Goal: Transaction & Acquisition: Download file/media

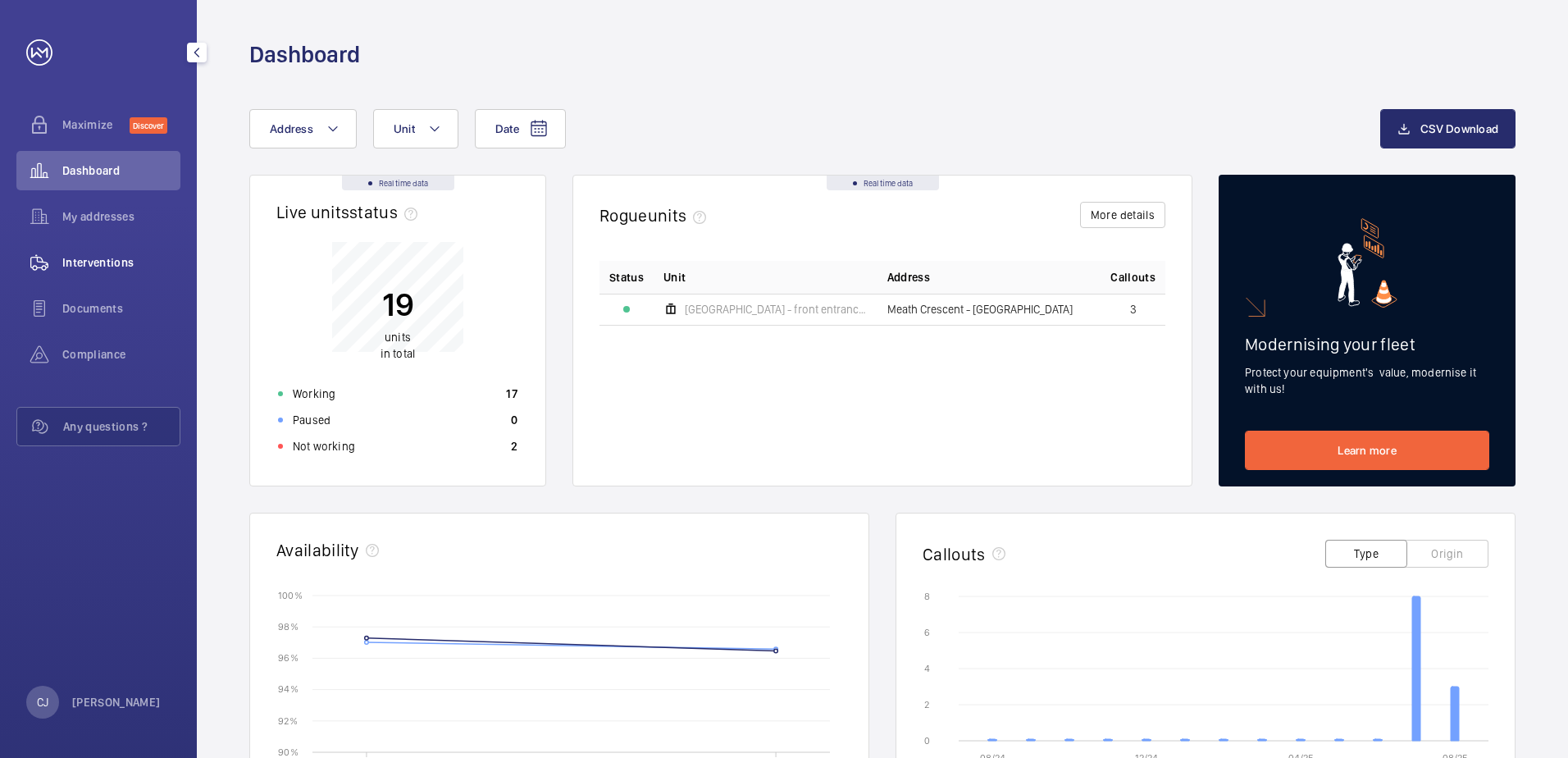
click at [99, 259] on span "Interventions" at bounding box center [121, 262] width 118 height 16
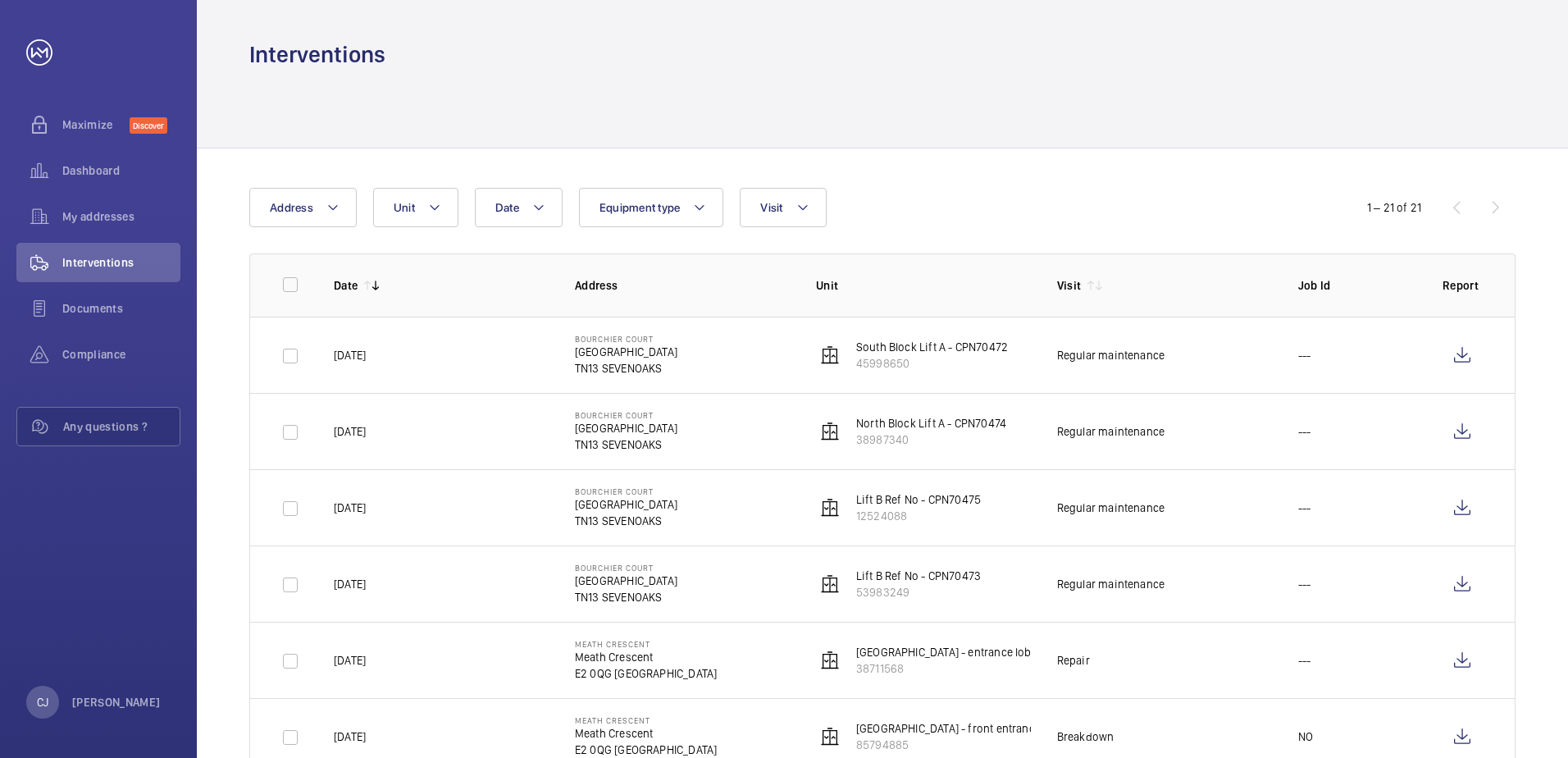
click at [511, 368] on td "[DATE]" at bounding box center [428, 354] width 241 height 77
click at [1454, 358] on wm-front-icon-button at bounding box center [1462, 355] width 40 height 40
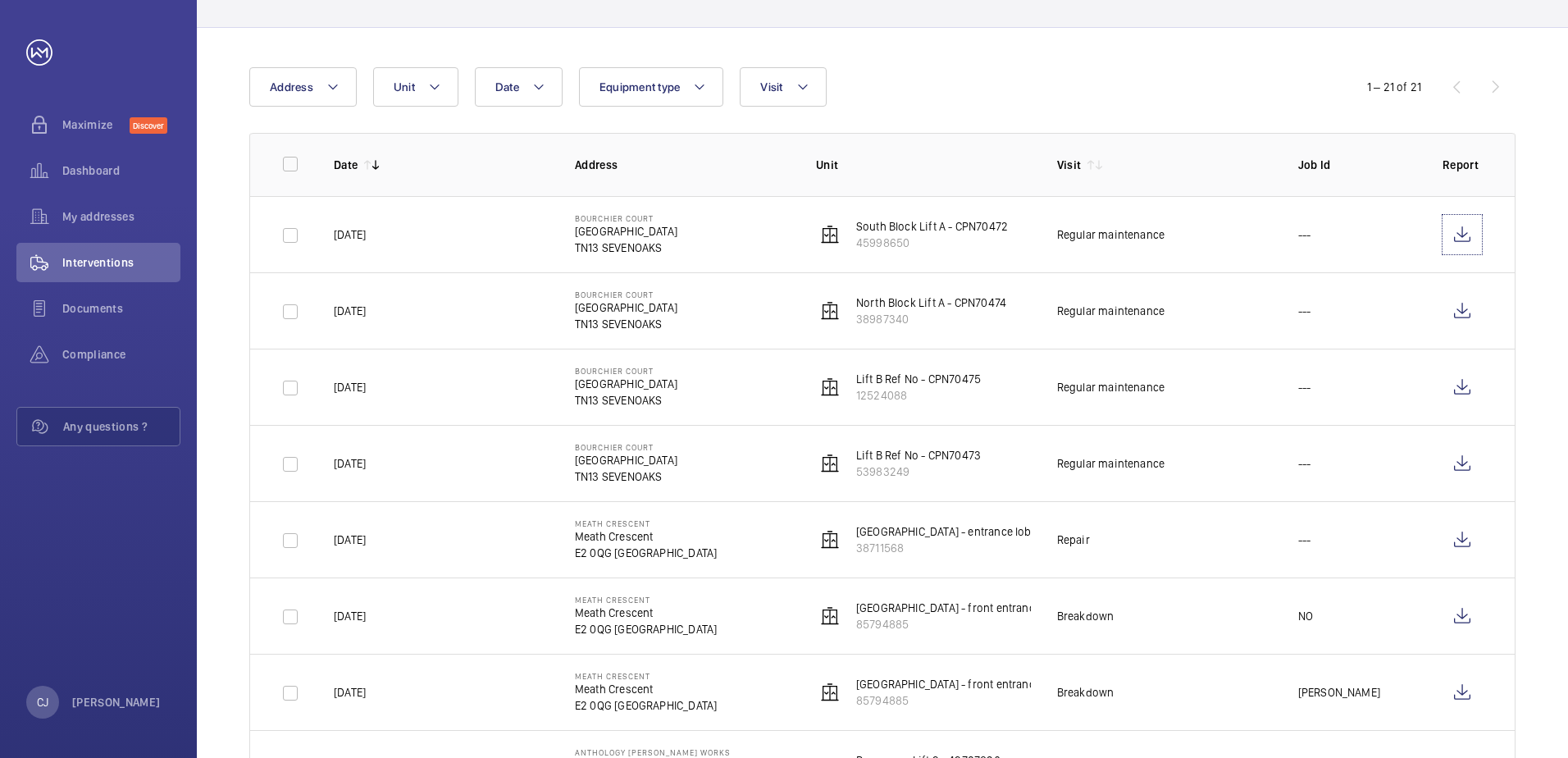
scroll to position [82, 0]
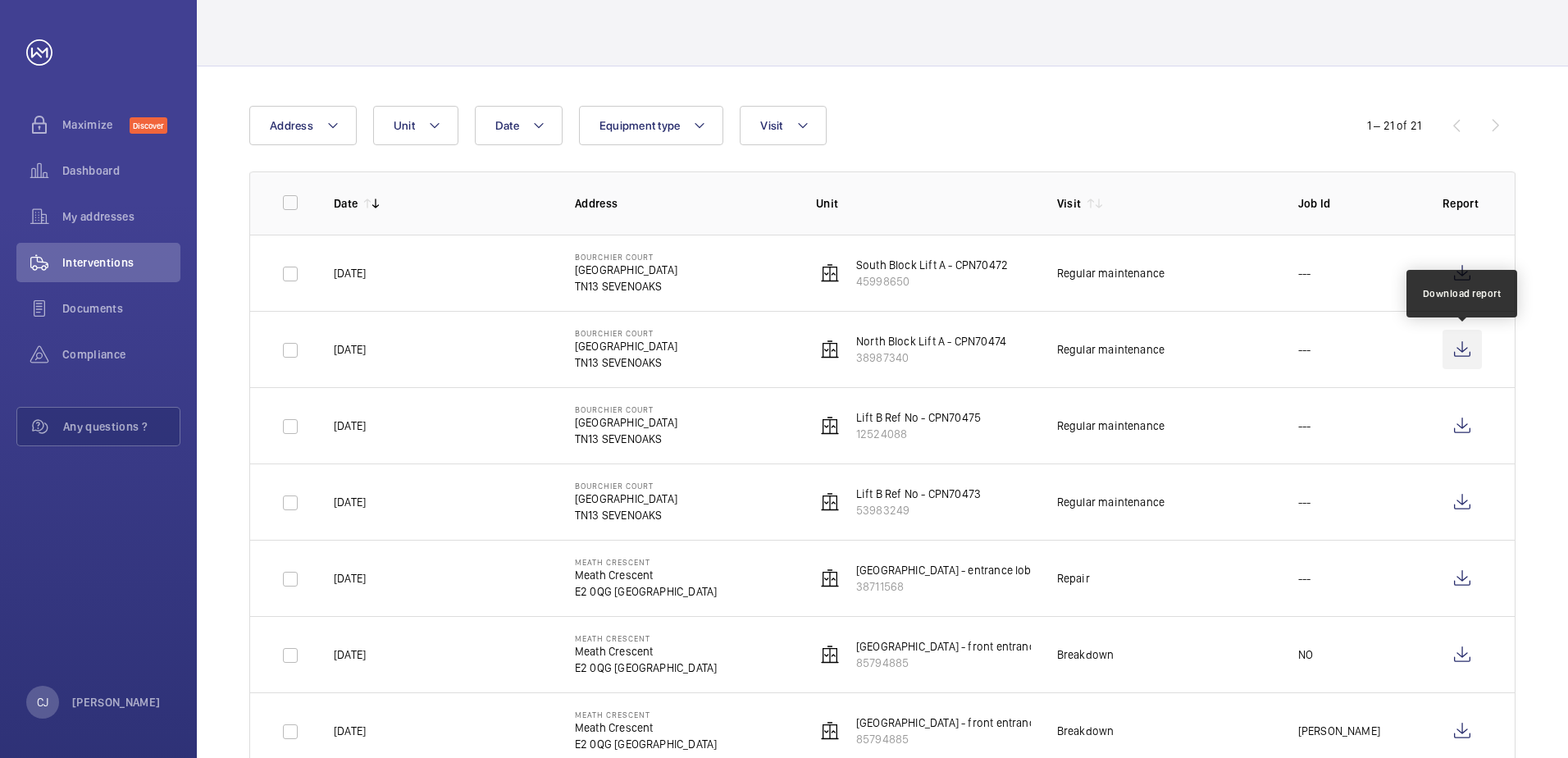
click at [1463, 367] on wm-front-icon-button at bounding box center [1462, 349] width 40 height 40
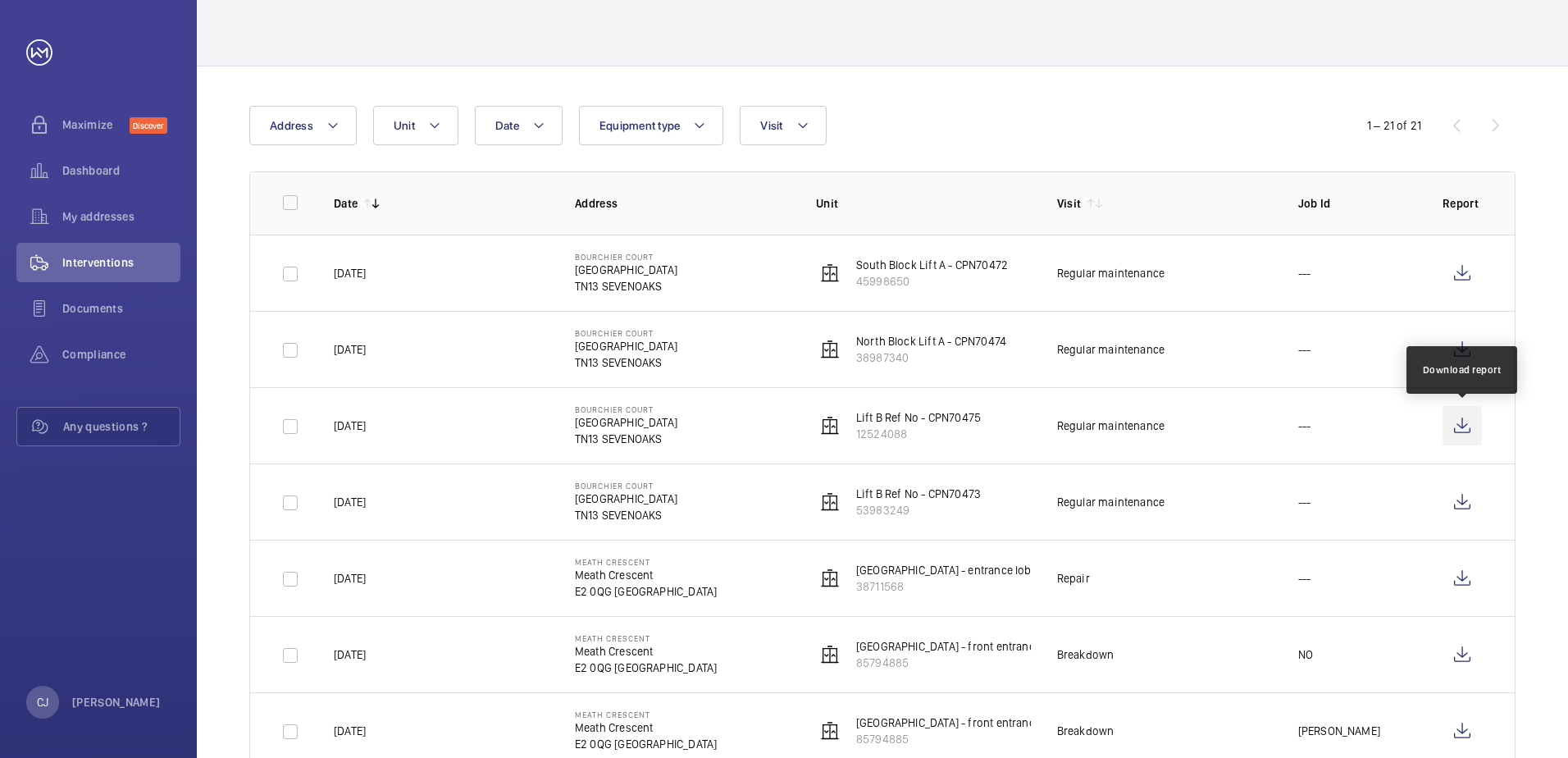
click at [1457, 422] on wm-front-icon-button at bounding box center [1462, 425] width 40 height 40
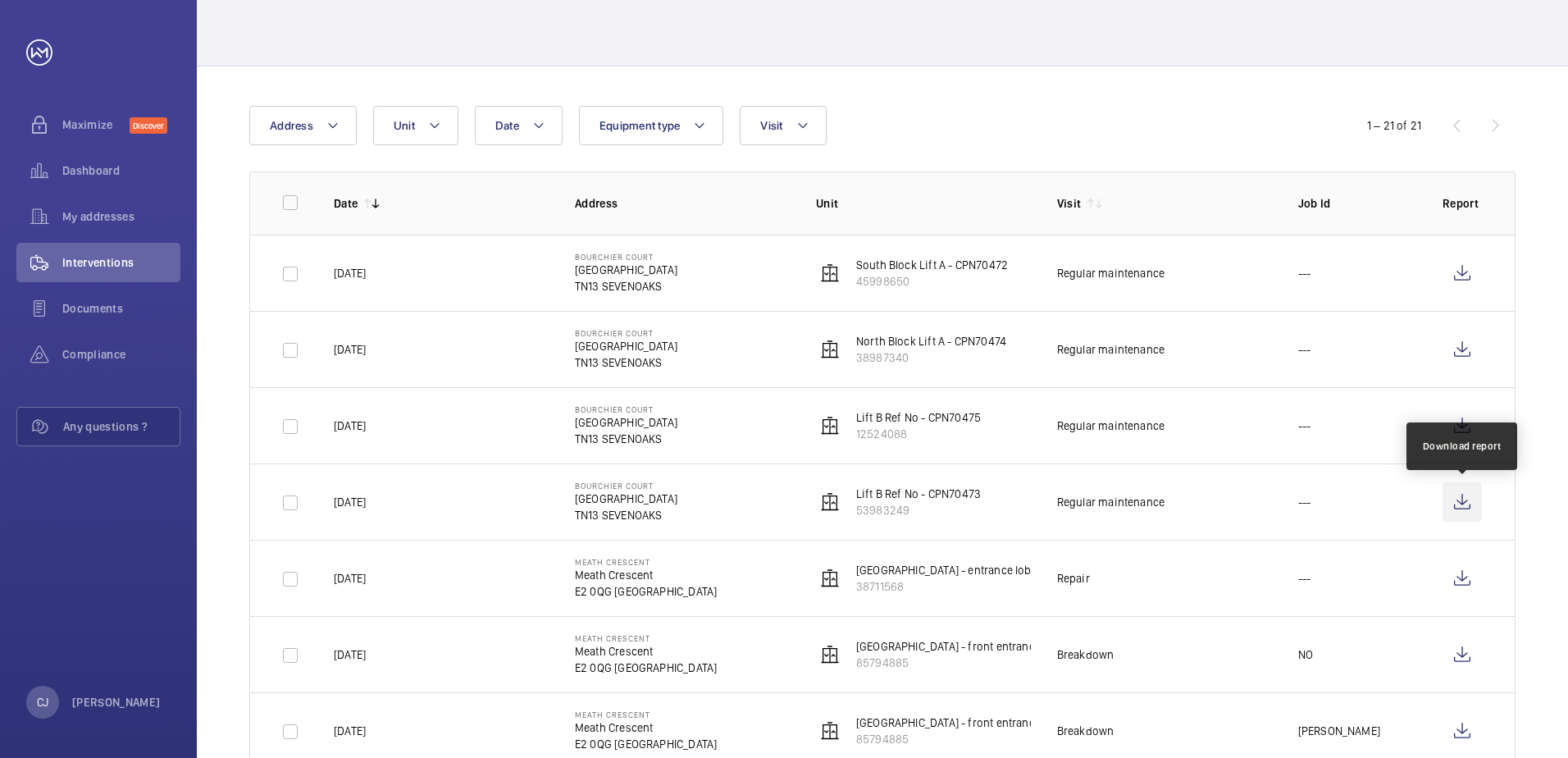
click at [1452, 501] on wm-front-icon-button at bounding box center [1462, 502] width 40 height 40
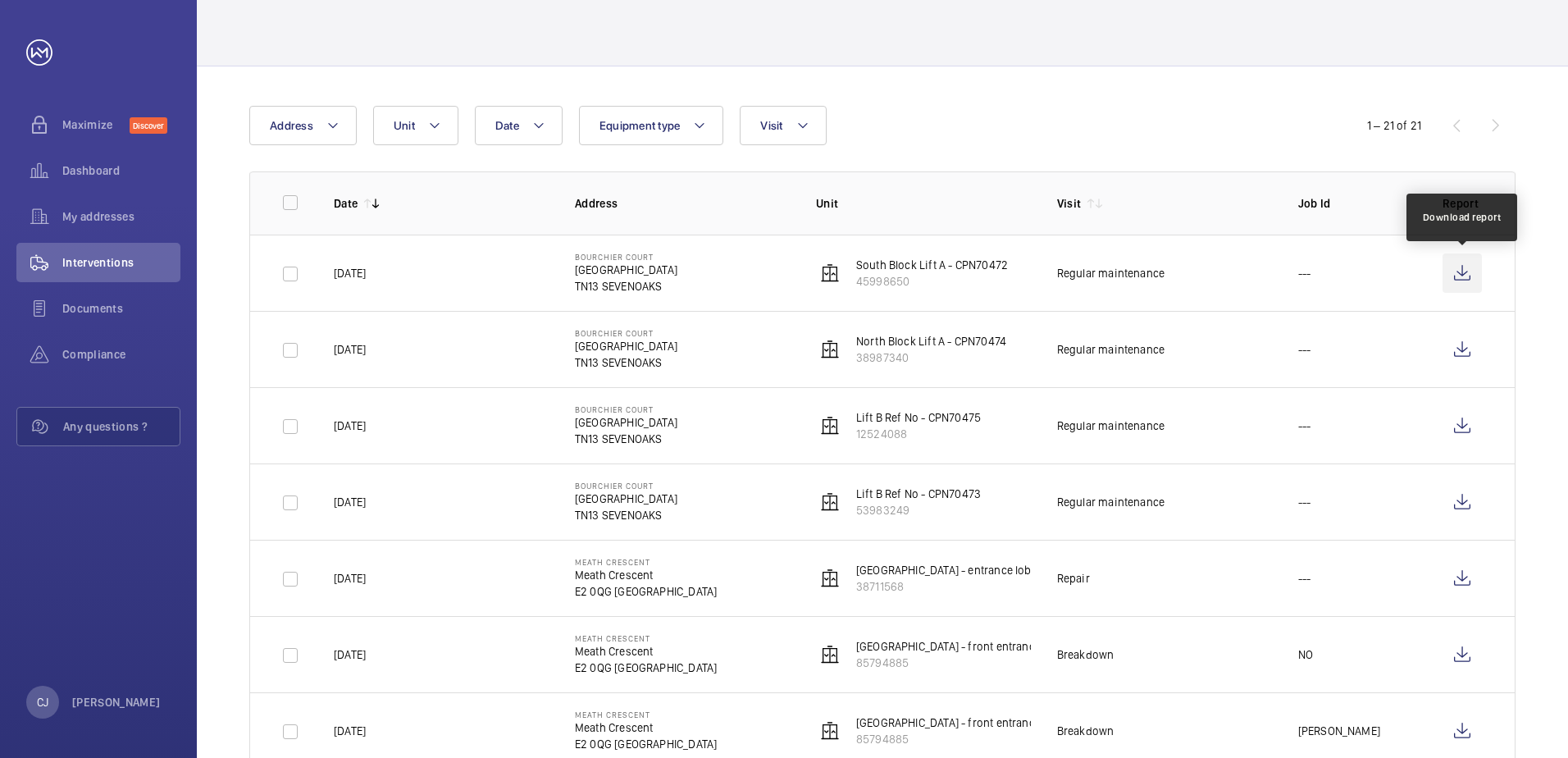
click at [1451, 281] on wm-front-icon-button at bounding box center [1462, 273] width 40 height 40
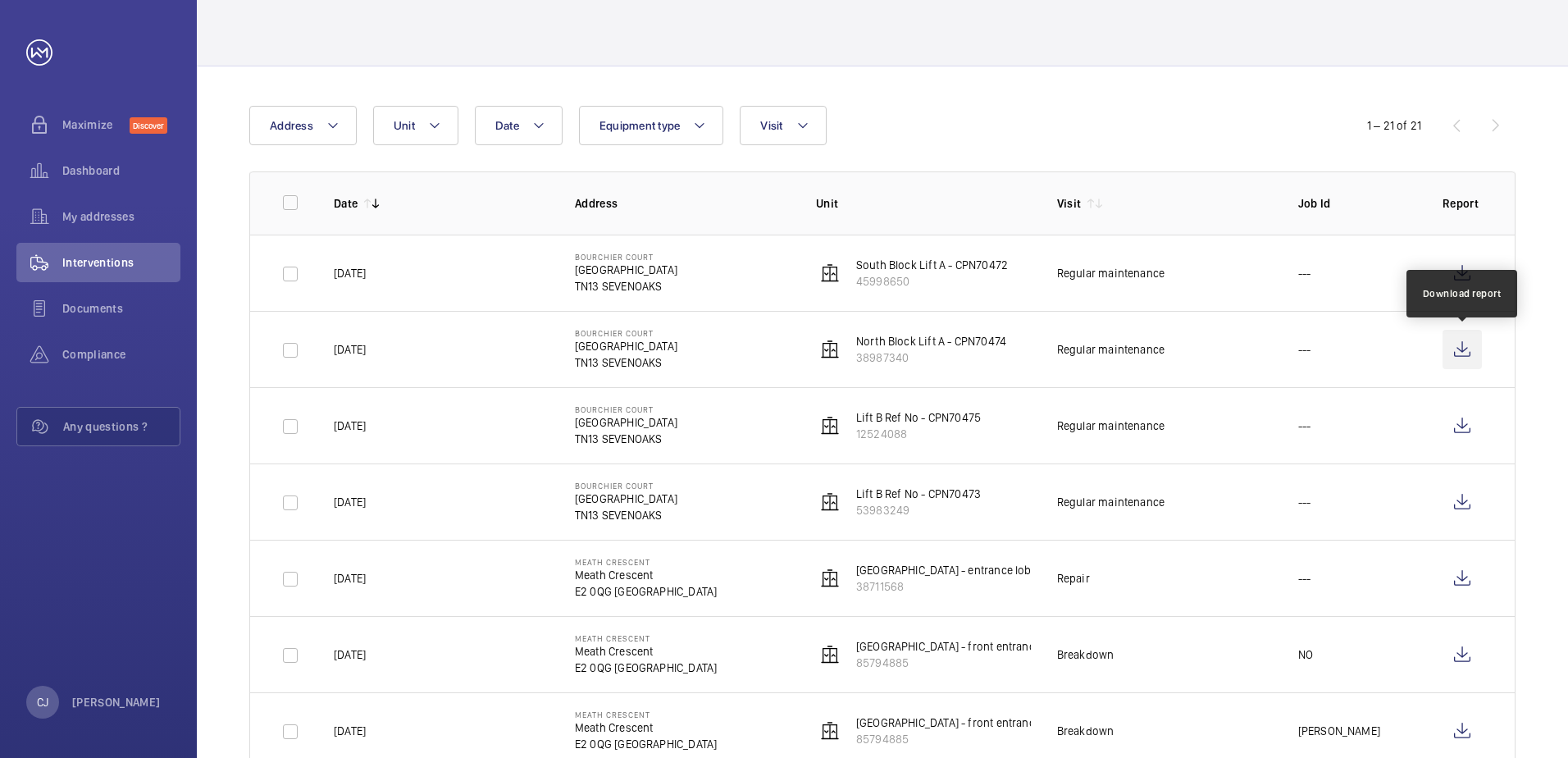
click at [1460, 355] on wm-front-icon-button at bounding box center [1462, 349] width 40 height 40
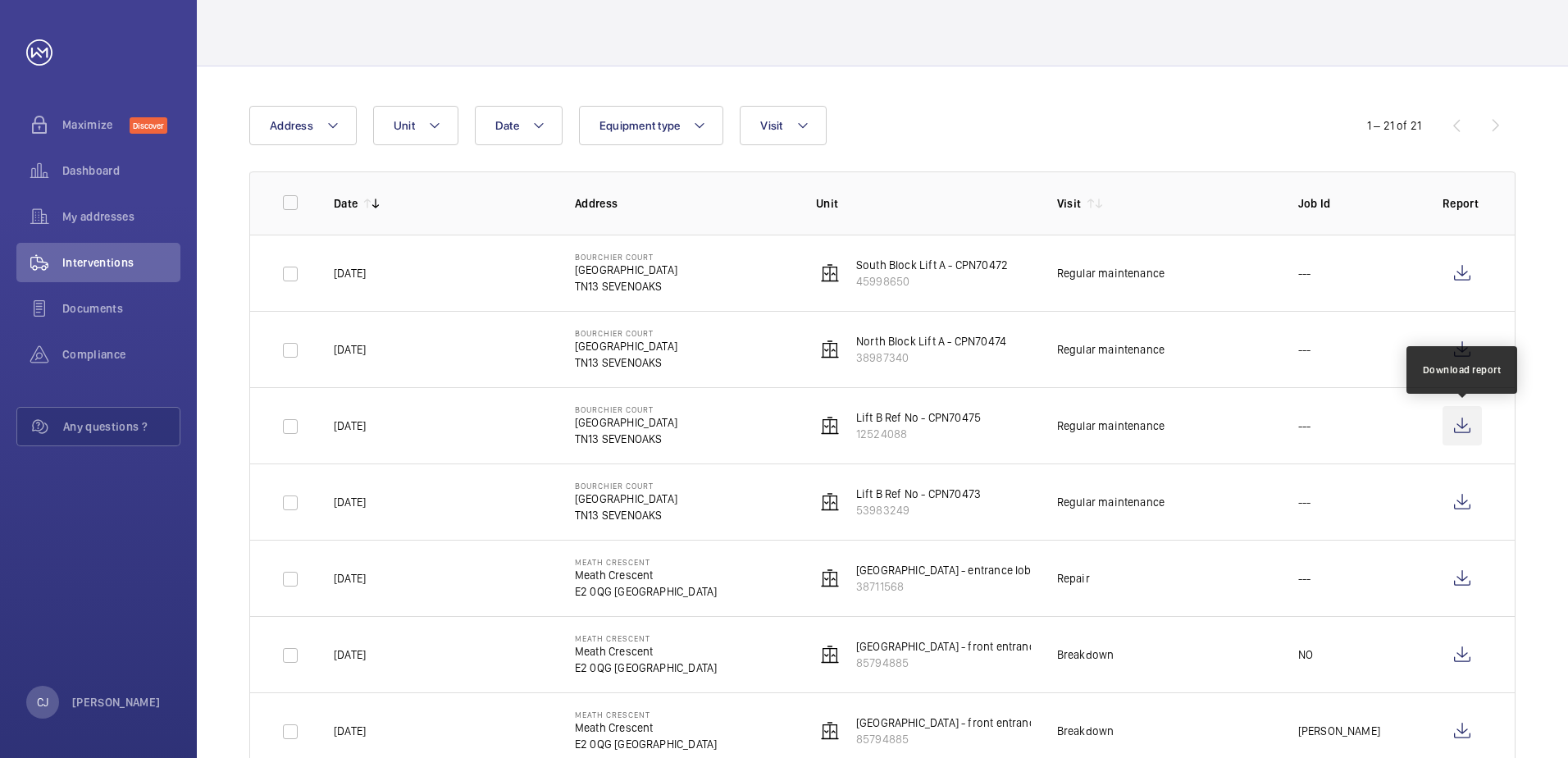
click at [1453, 437] on wm-front-icon-button at bounding box center [1462, 425] width 40 height 40
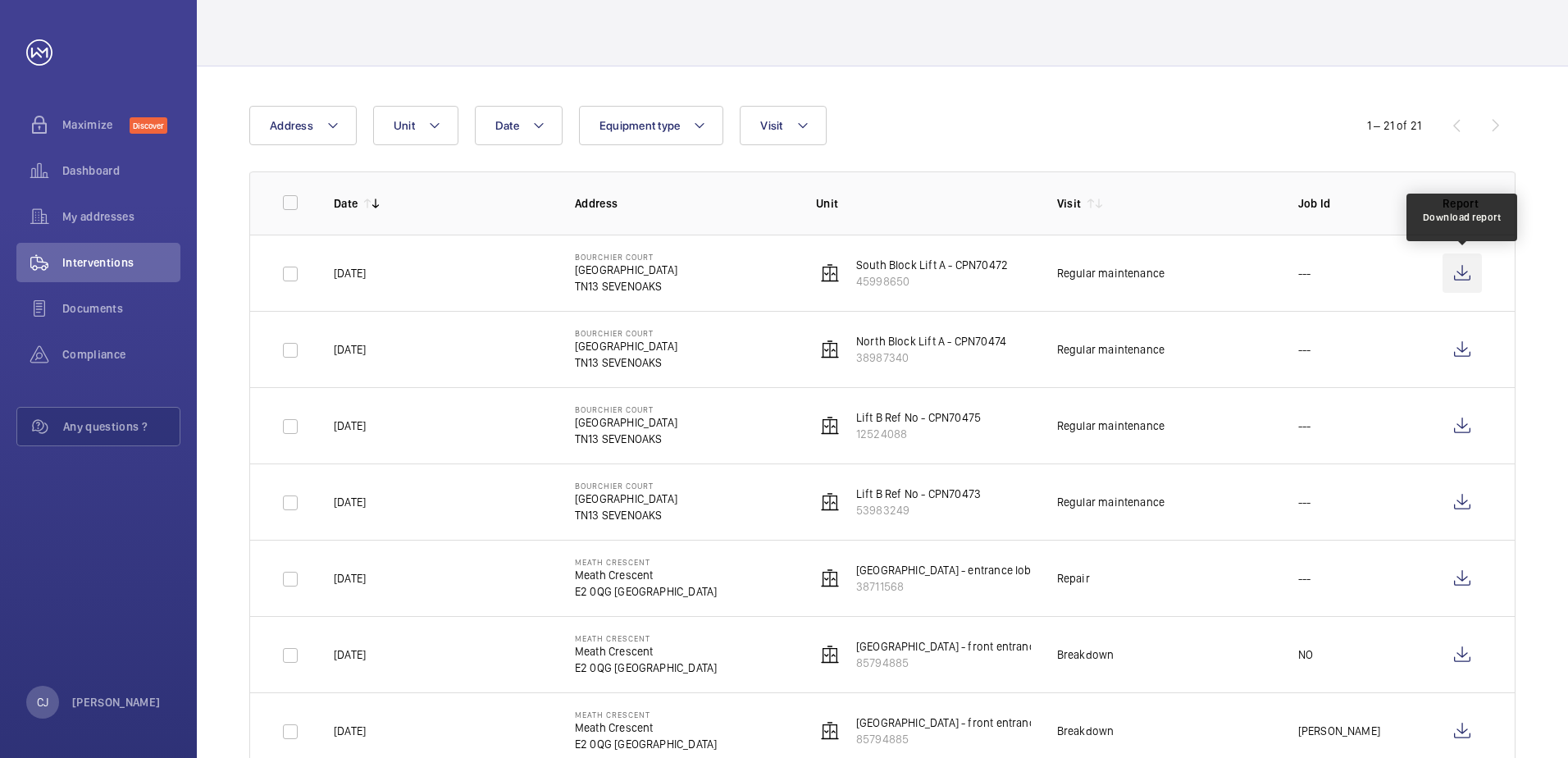
click at [1451, 279] on wm-front-icon-button at bounding box center [1462, 273] width 40 height 40
